Goal: Task Accomplishment & Management: Use online tool/utility

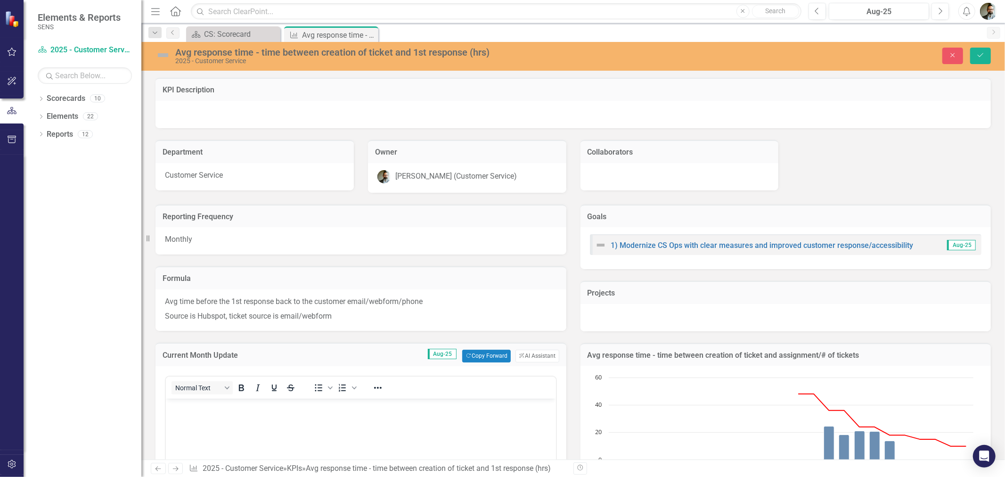
scroll to position [482, 0]
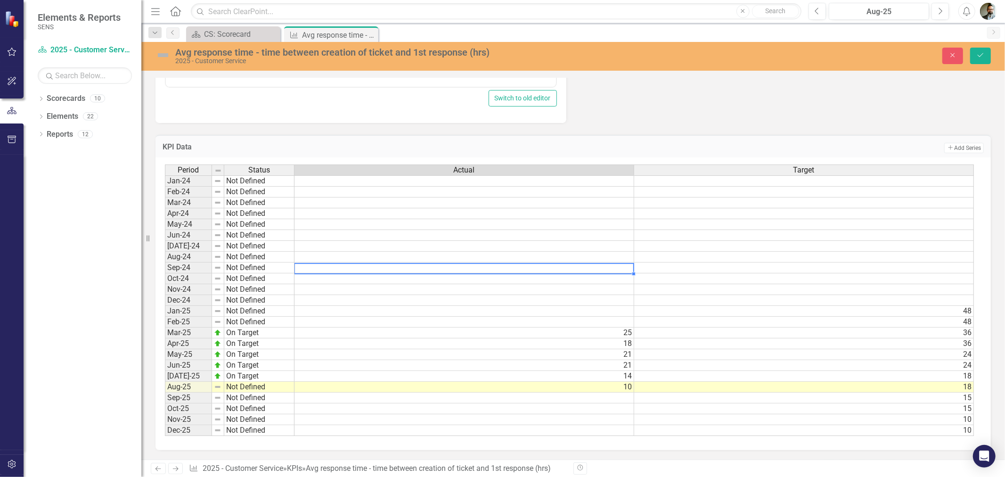
click at [578, 338] on td "18" at bounding box center [465, 343] width 340 height 11
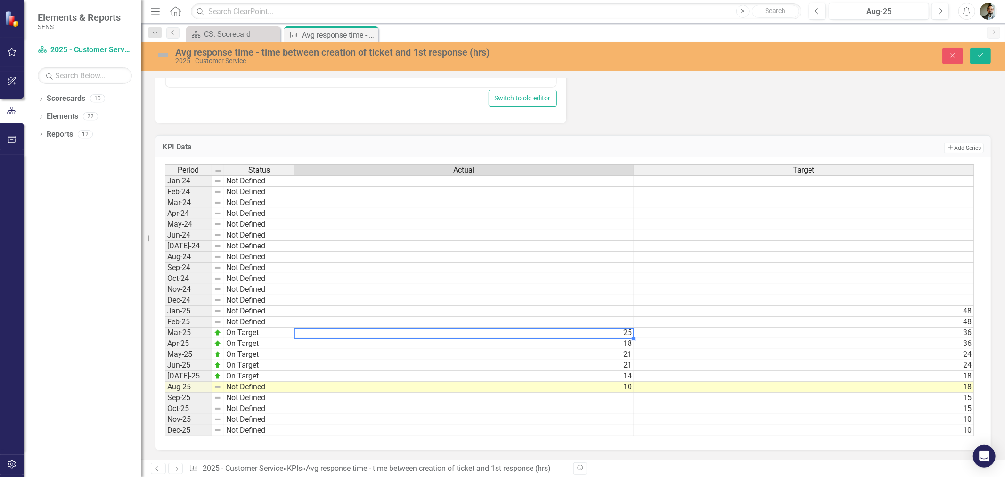
click at [510, 328] on td "25" at bounding box center [465, 333] width 340 height 11
click at [615, 328] on td "27" at bounding box center [465, 333] width 340 height 11
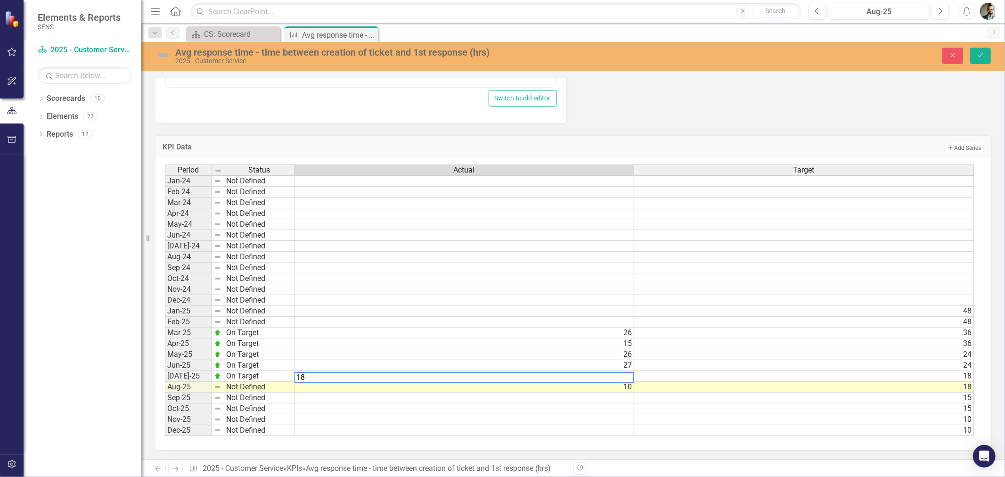
scroll to position [0, 6]
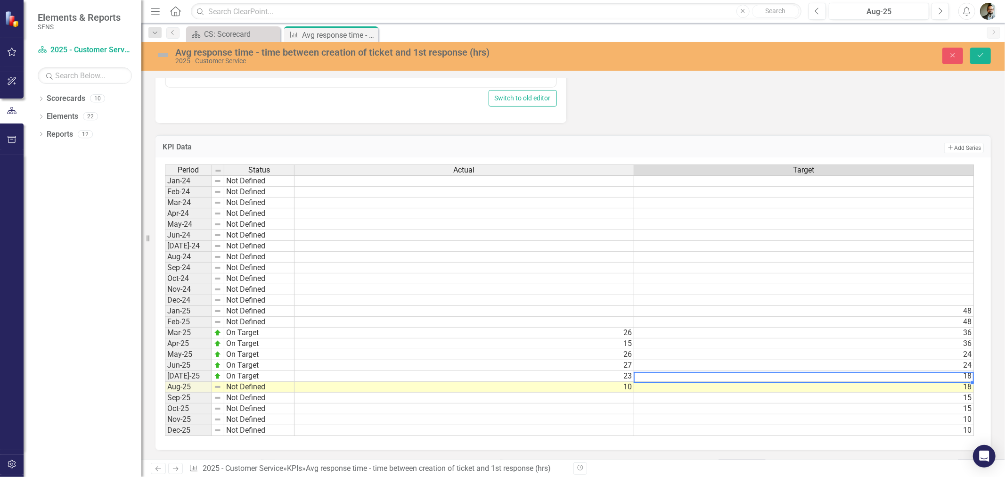
click at [621, 382] on td "10" at bounding box center [465, 387] width 340 height 11
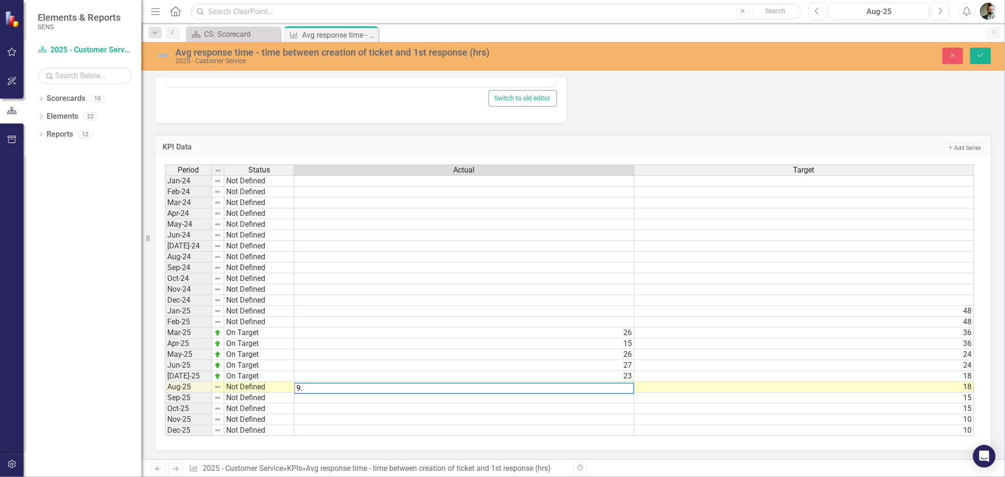
type textarea "9.5"
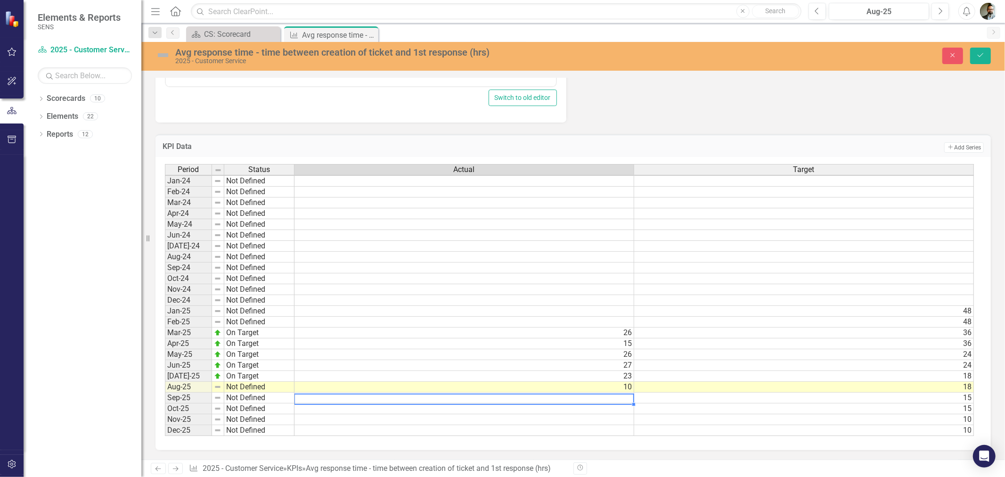
scroll to position [1, 6]
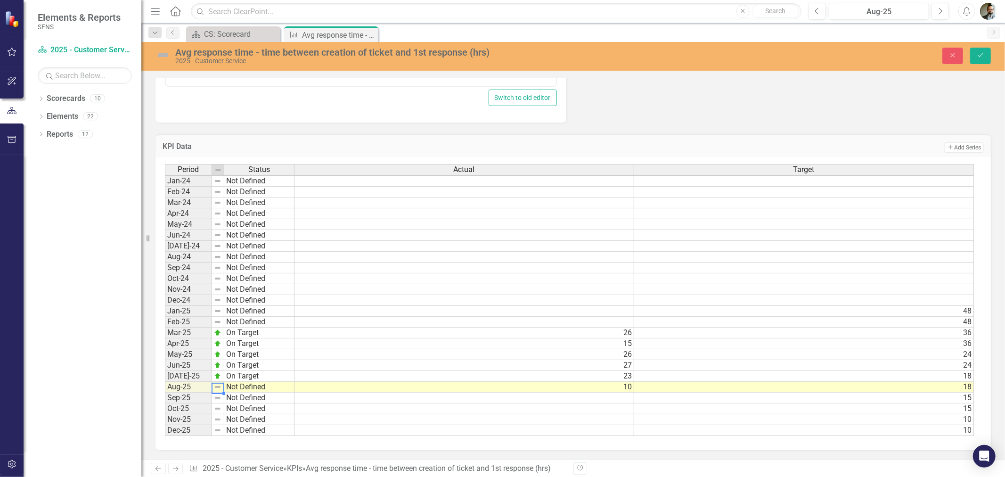
click at [219, 383] on img at bounding box center [218, 387] width 8 height 8
click at [216, 383] on img at bounding box center [218, 387] width 8 height 8
click at [215, 383] on img at bounding box center [218, 387] width 8 height 8
click at [218, 383] on img at bounding box center [218, 387] width 8 height 8
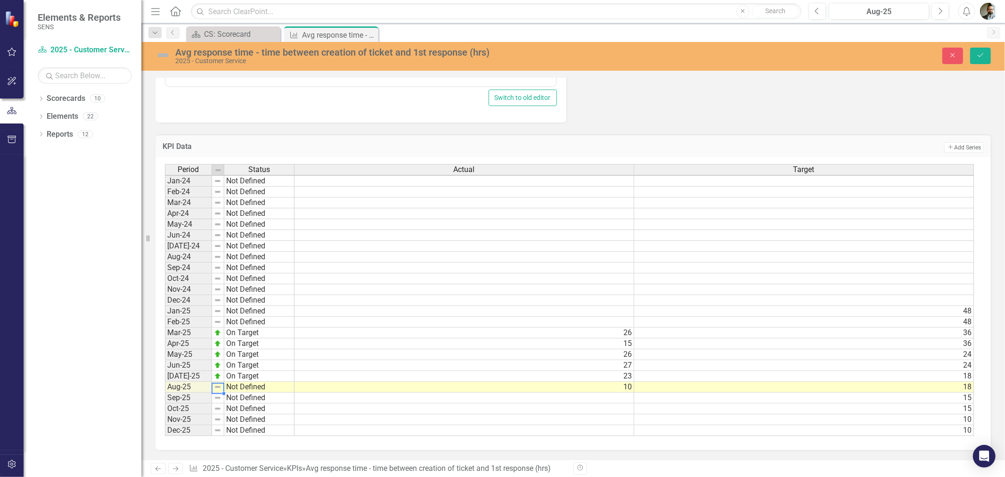
click at [218, 383] on img at bounding box center [218, 387] width 8 height 8
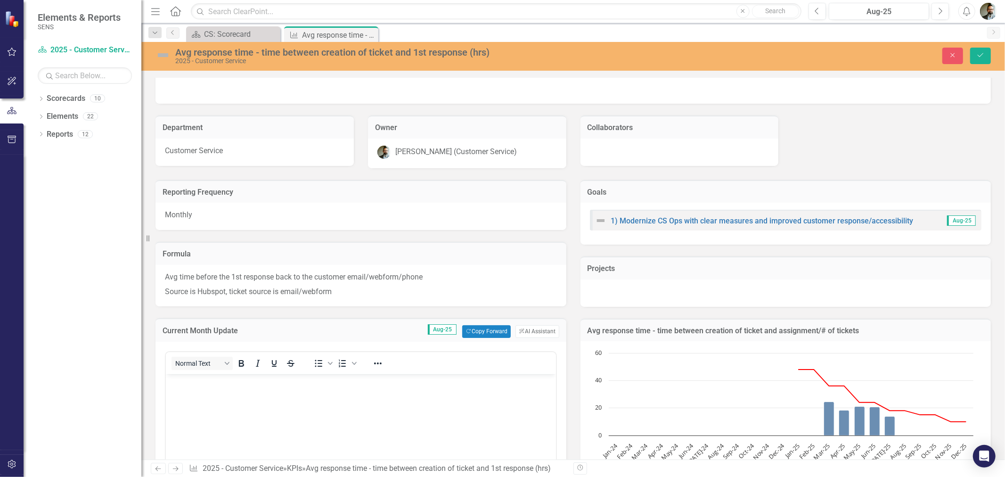
scroll to position [11, 0]
